Goal: Navigation & Orientation: Find specific page/section

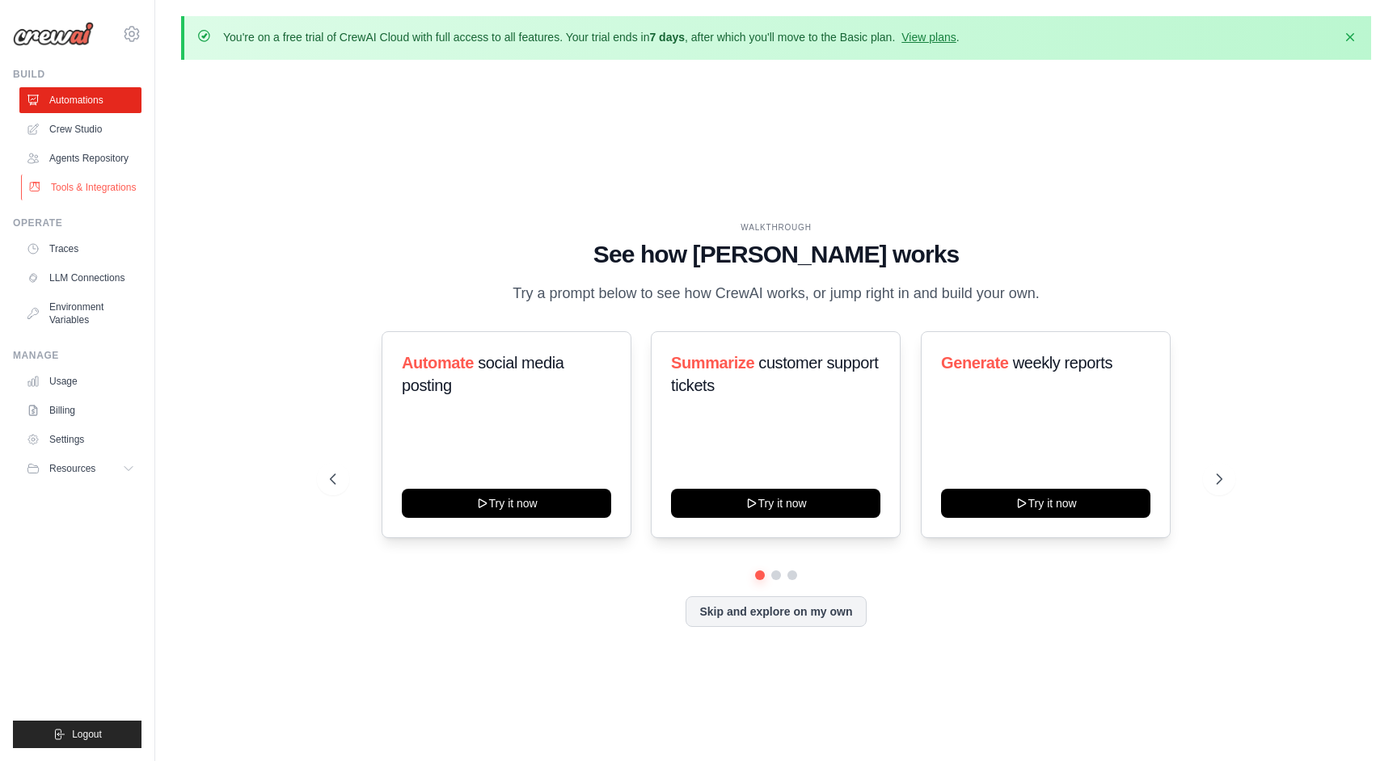
click at [112, 188] on link "Tools & Integrations" at bounding box center [82, 188] width 122 height 26
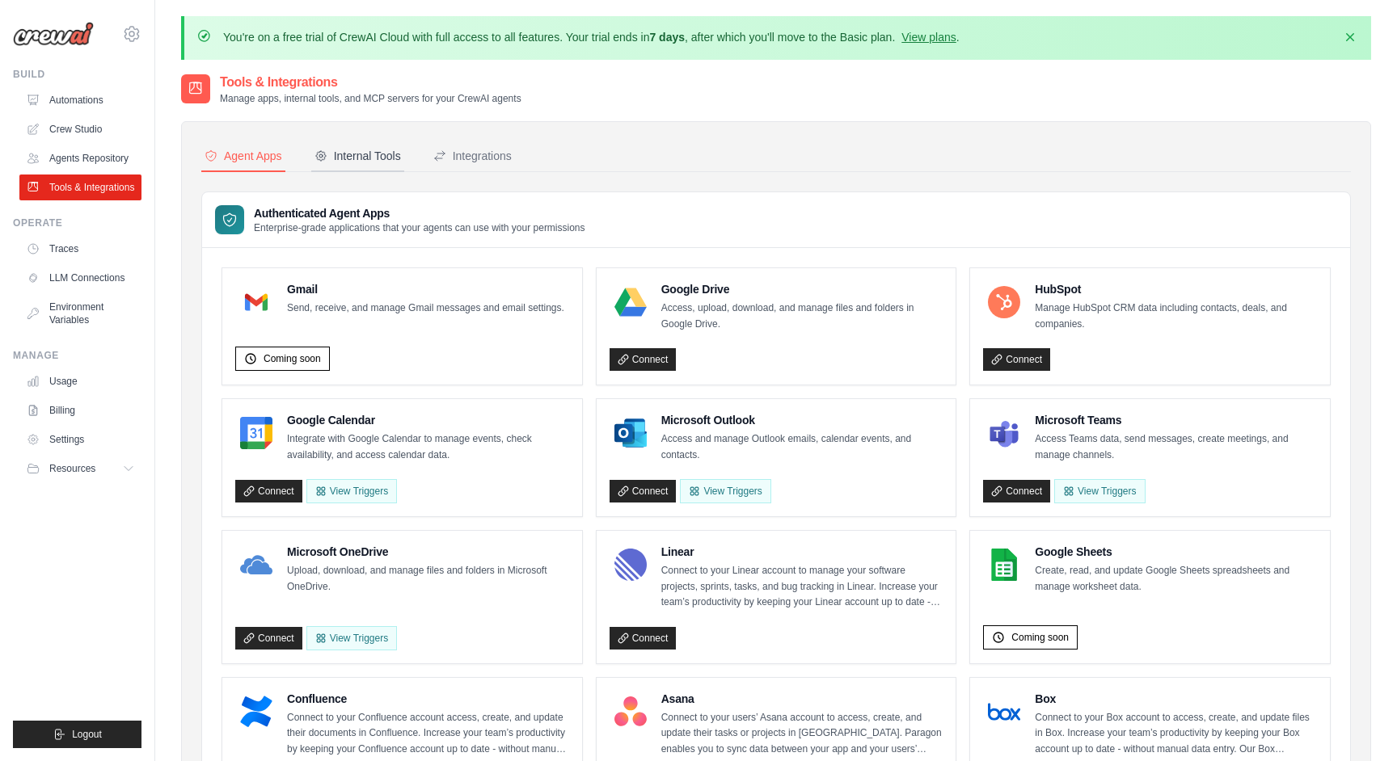
click at [357, 156] on div "Internal Tools" at bounding box center [357, 156] width 86 height 16
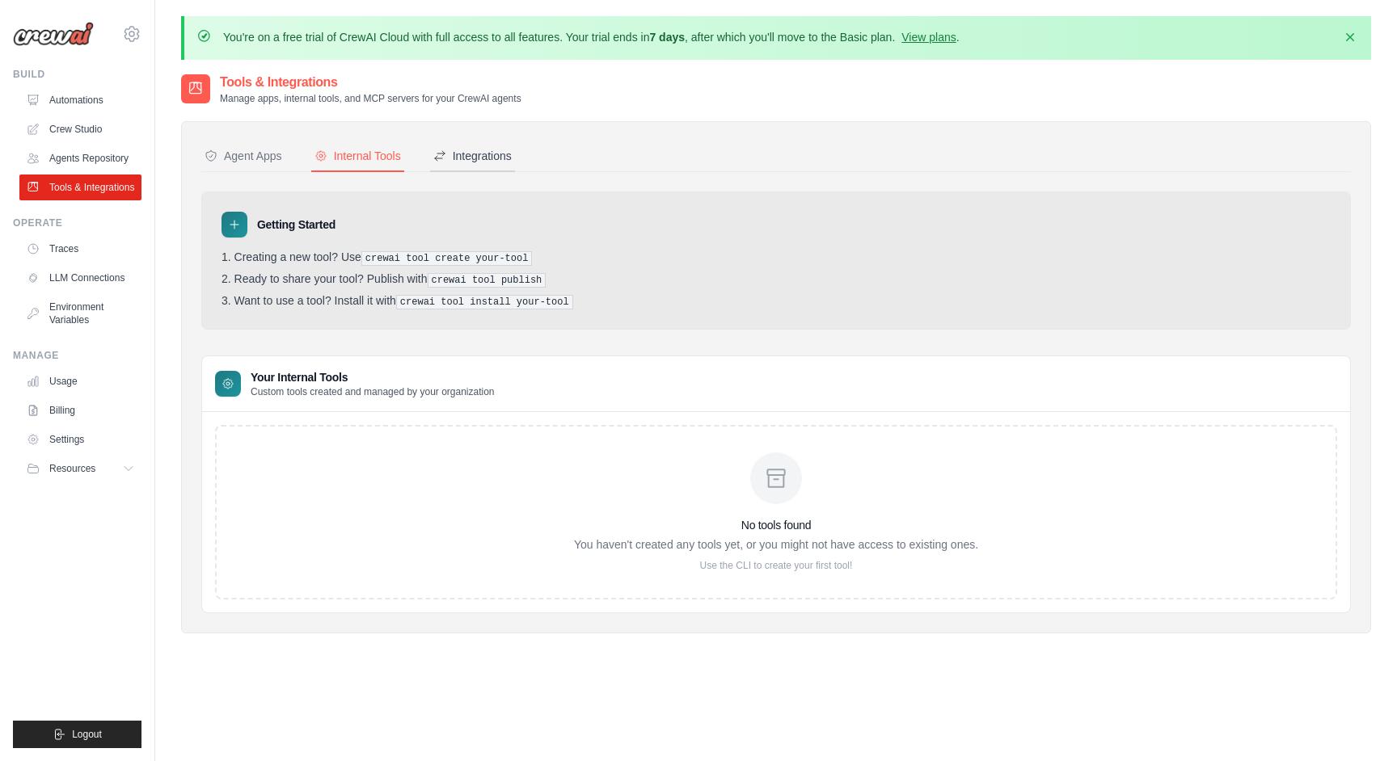
click at [491, 157] on div "Integrations" at bounding box center [472, 156] width 78 height 16
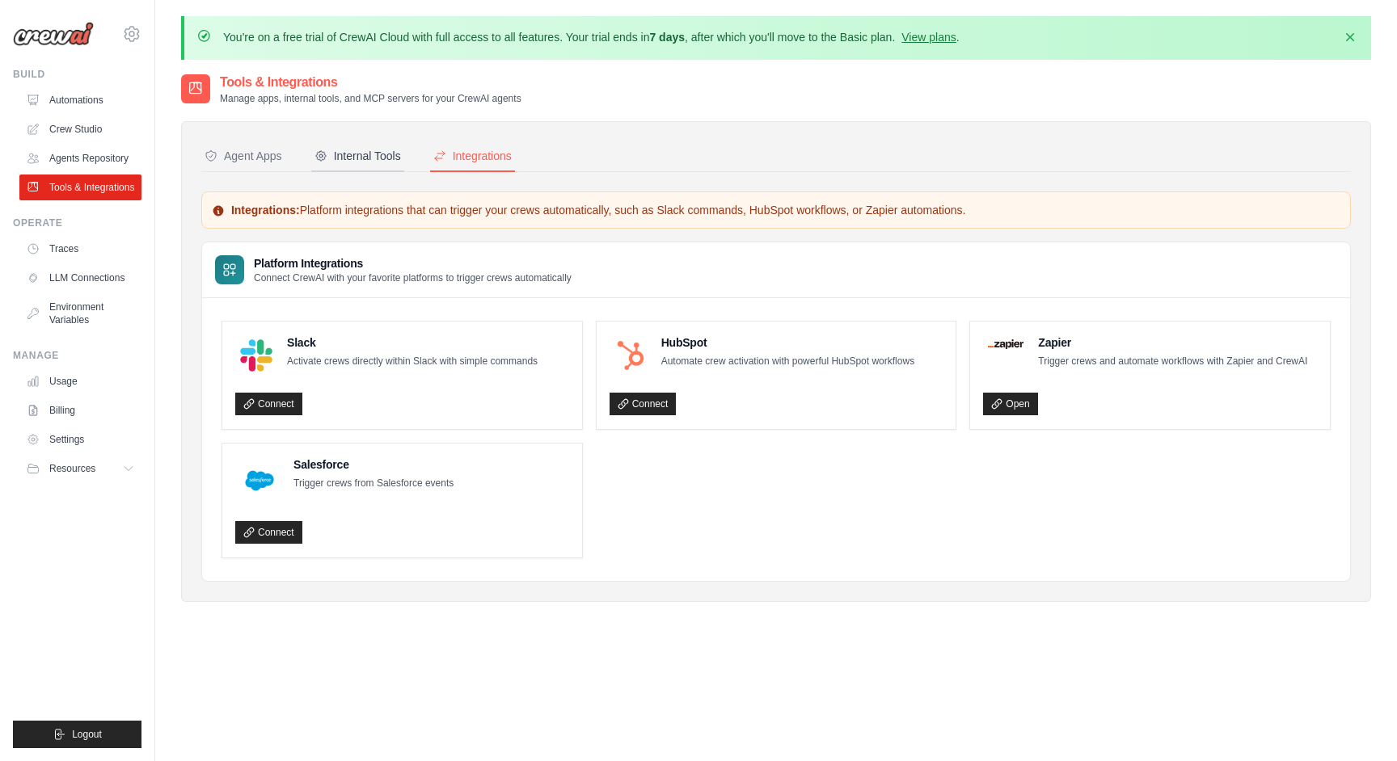
click at [356, 162] on div "Internal Tools" at bounding box center [357, 156] width 86 height 16
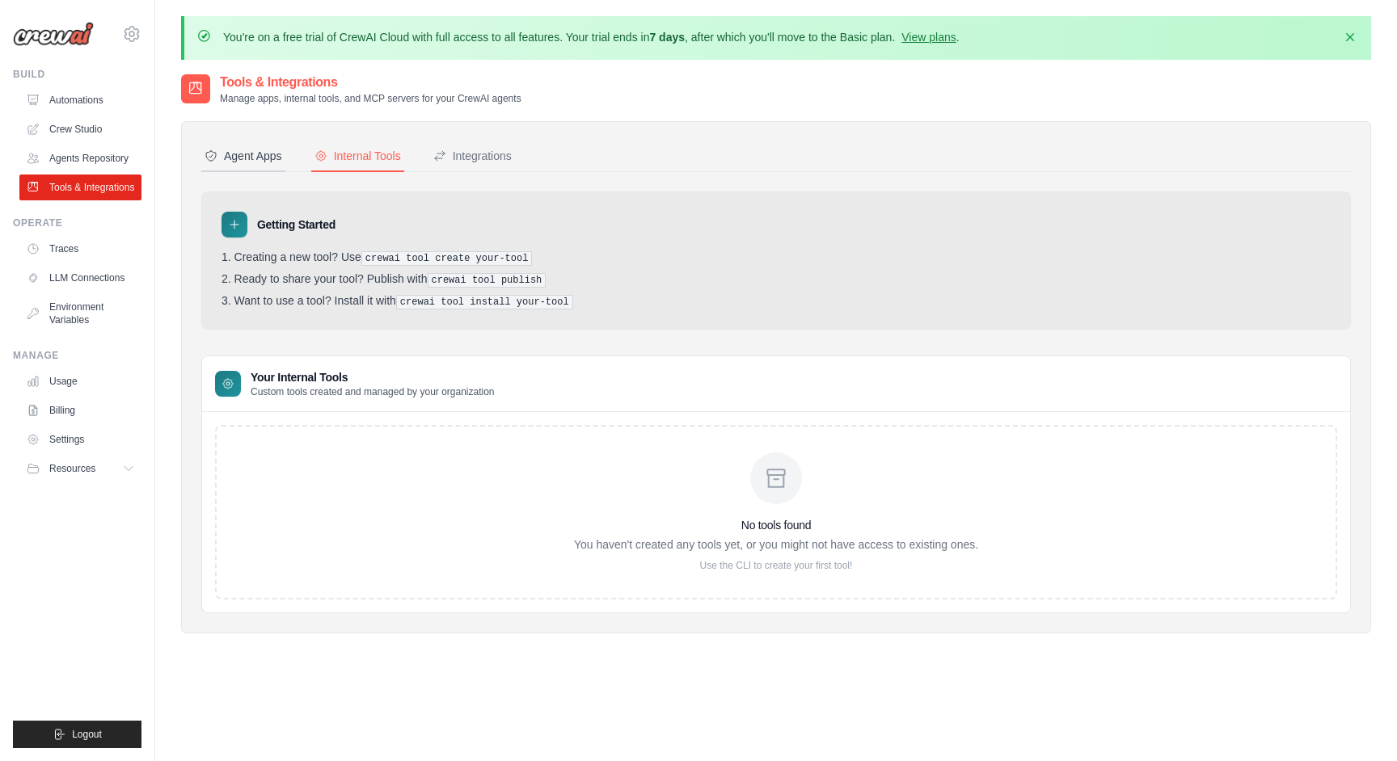
click at [234, 157] on div "Agent Apps" at bounding box center [243, 156] width 78 height 16
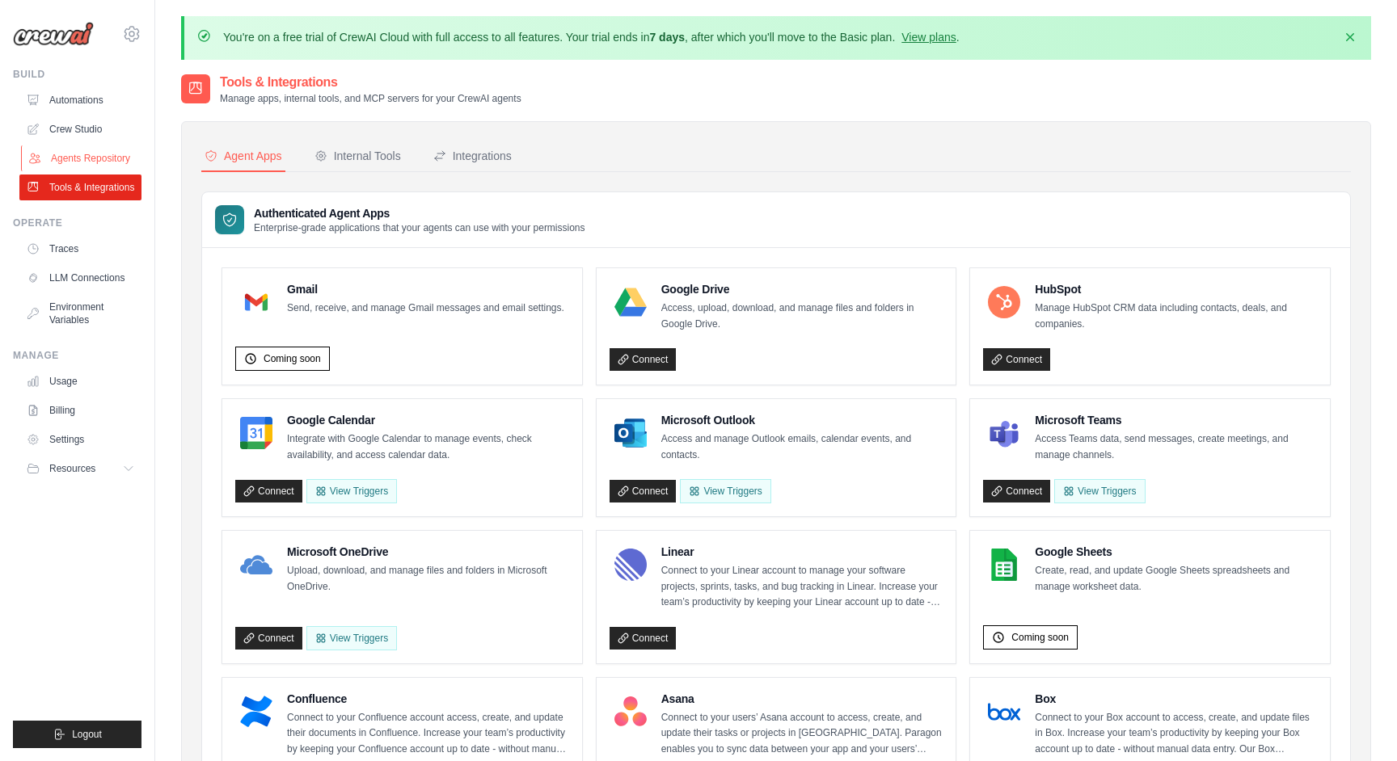
click at [81, 162] on link "Agents Repository" at bounding box center [82, 158] width 122 height 26
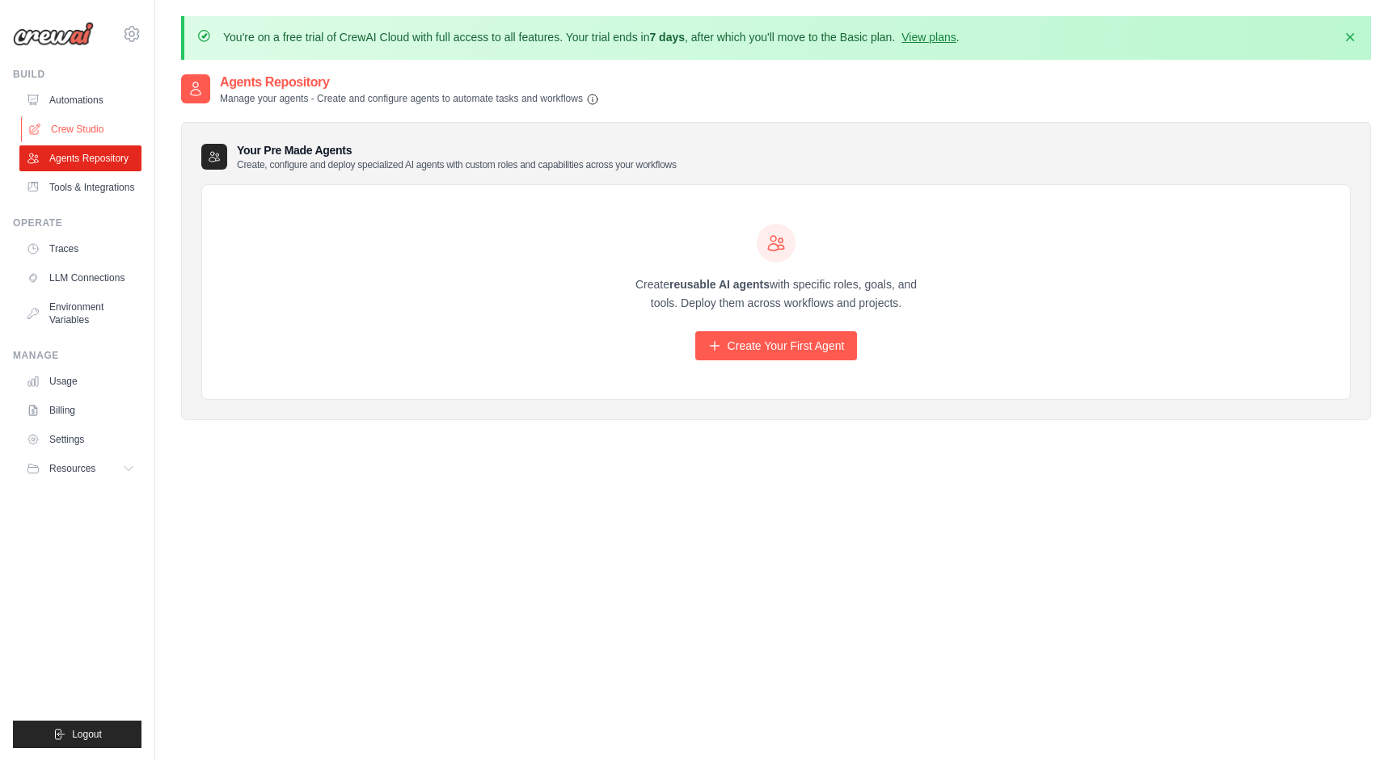
click at [72, 123] on link "Crew Studio" at bounding box center [82, 129] width 122 height 26
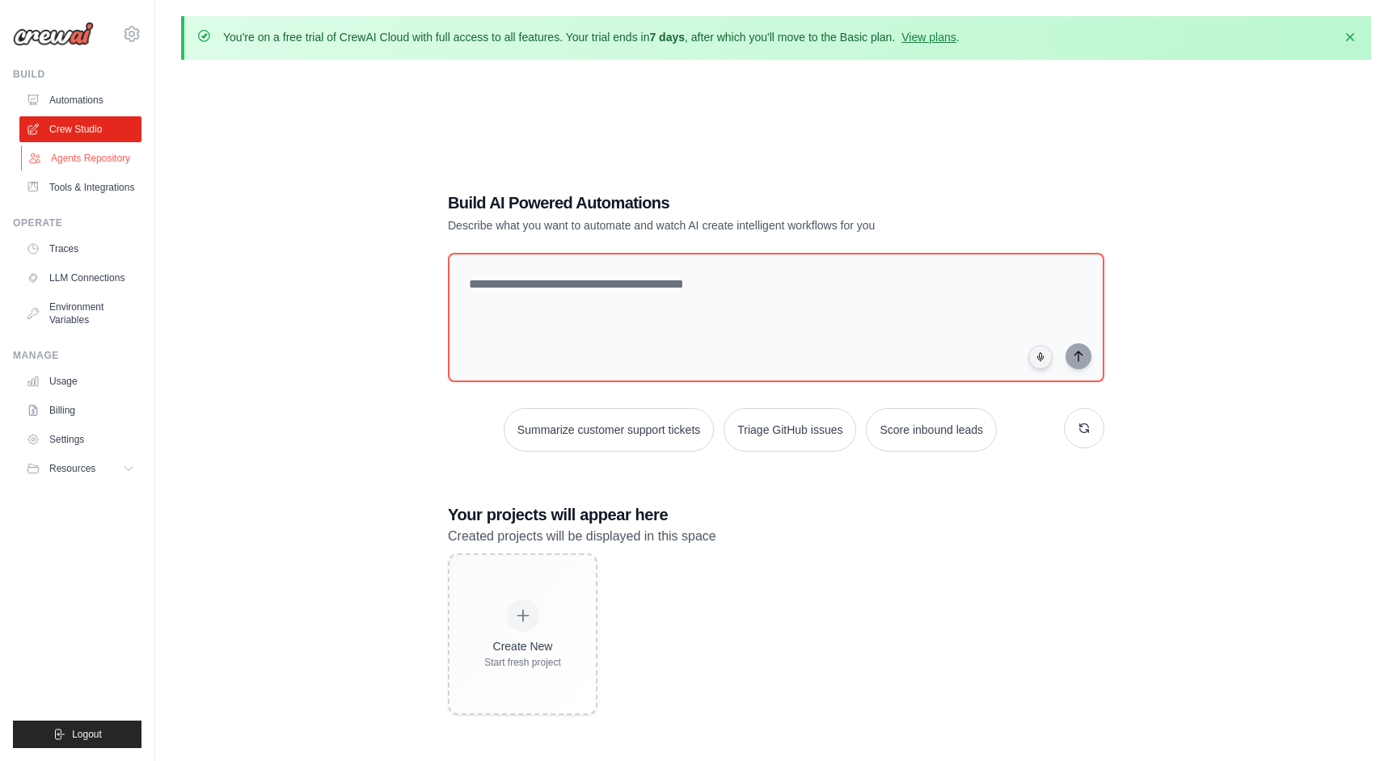
click at [95, 163] on link "Agents Repository" at bounding box center [82, 158] width 122 height 26
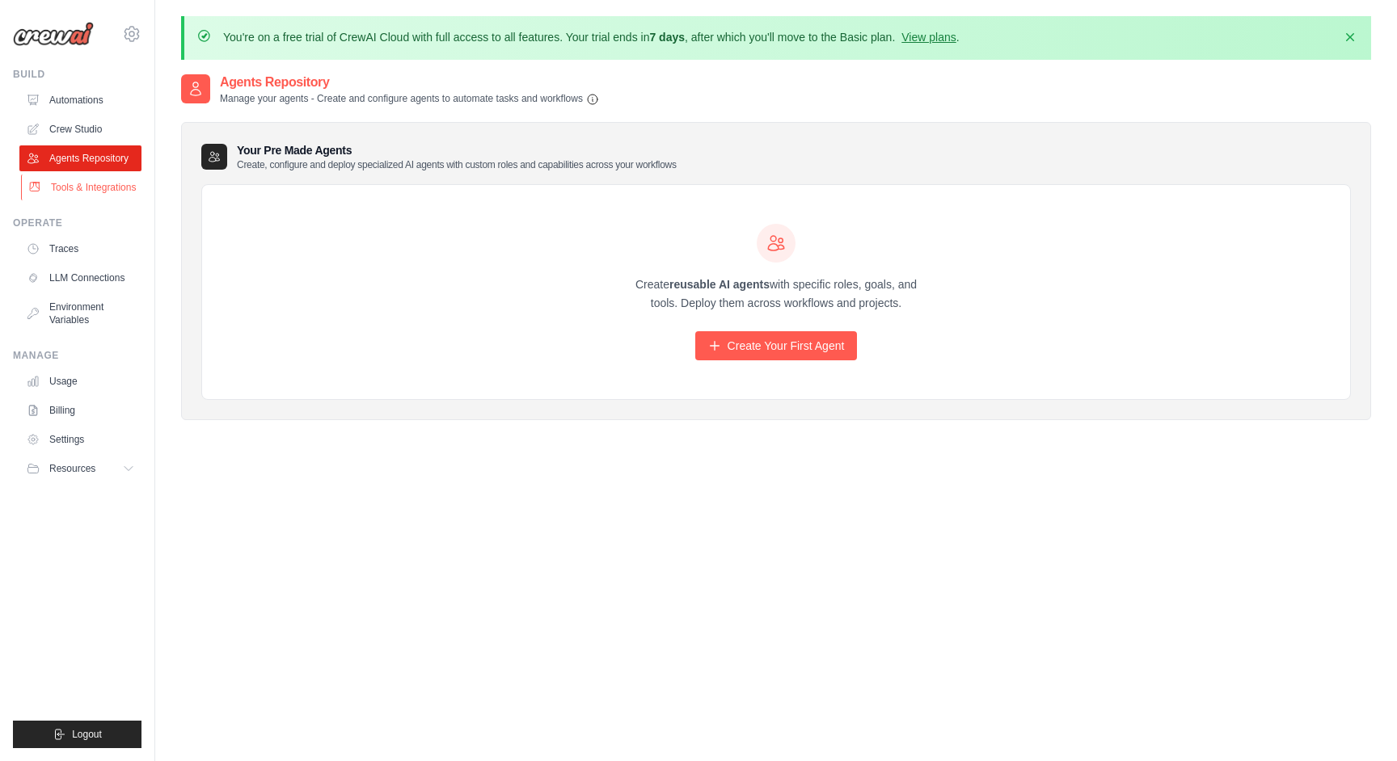
click at [78, 179] on link "Tools & Integrations" at bounding box center [82, 188] width 122 height 26
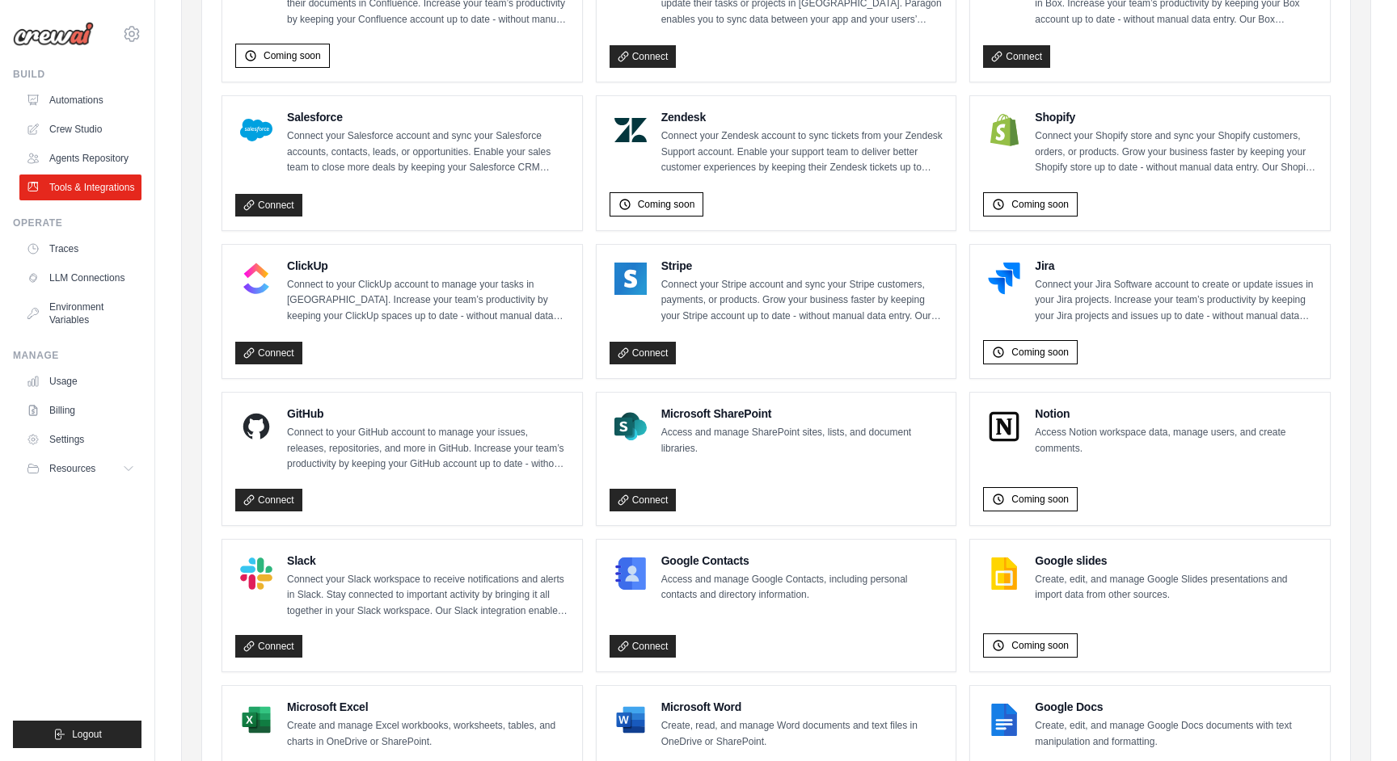
scroll to position [852, 0]
